Goal: Task Accomplishment & Management: Use online tool/utility

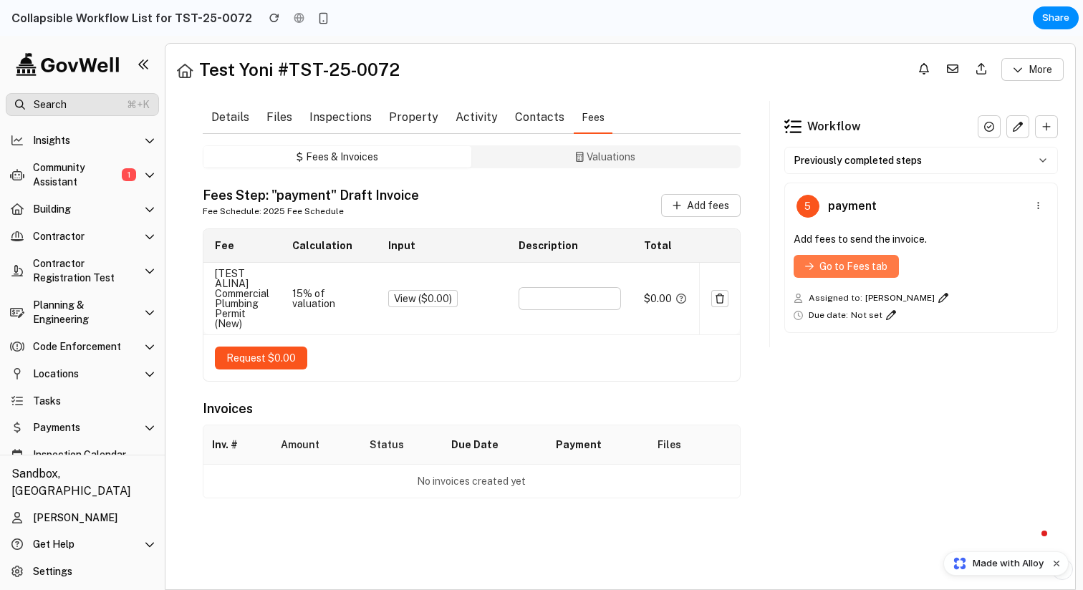
click at [824, 269] on span "Go to Fees tab" at bounding box center [853, 267] width 68 height 16
click at [266, 353] on span "Request $0.00" at bounding box center [260, 358] width 69 height 16
click at [243, 122] on button "Details" at bounding box center [230, 117] width 55 height 33
drag, startPoint x: 287, startPoint y: 120, endPoint x: 305, endPoint y: 119, distance: 18.0
click at [305, 119] on div "Details Files Inspections Property Activity Contacts Fees" at bounding box center [472, 117] width 538 height 33
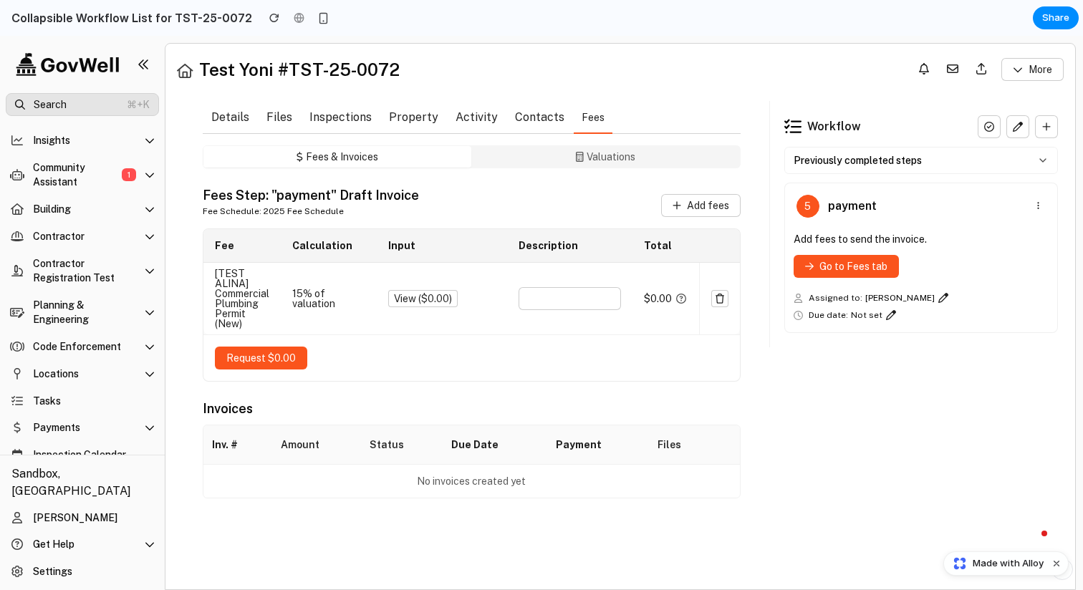
click at [359, 117] on button "Inspections" at bounding box center [340, 117] width 79 height 33
click at [483, 123] on button "Activity" at bounding box center [476, 117] width 59 height 33
drag, startPoint x: 553, startPoint y: 114, endPoint x: 566, endPoint y: 114, distance: 12.9
click at [554, 114] on button "Contacts" at bounding box center [539, 117] width 67 height 33
click at [584, 114] on button "Fees" at bounding box center [593, 117] width 40 height 33
